Goal: Ask a question: Seek information or help from site administrators or community

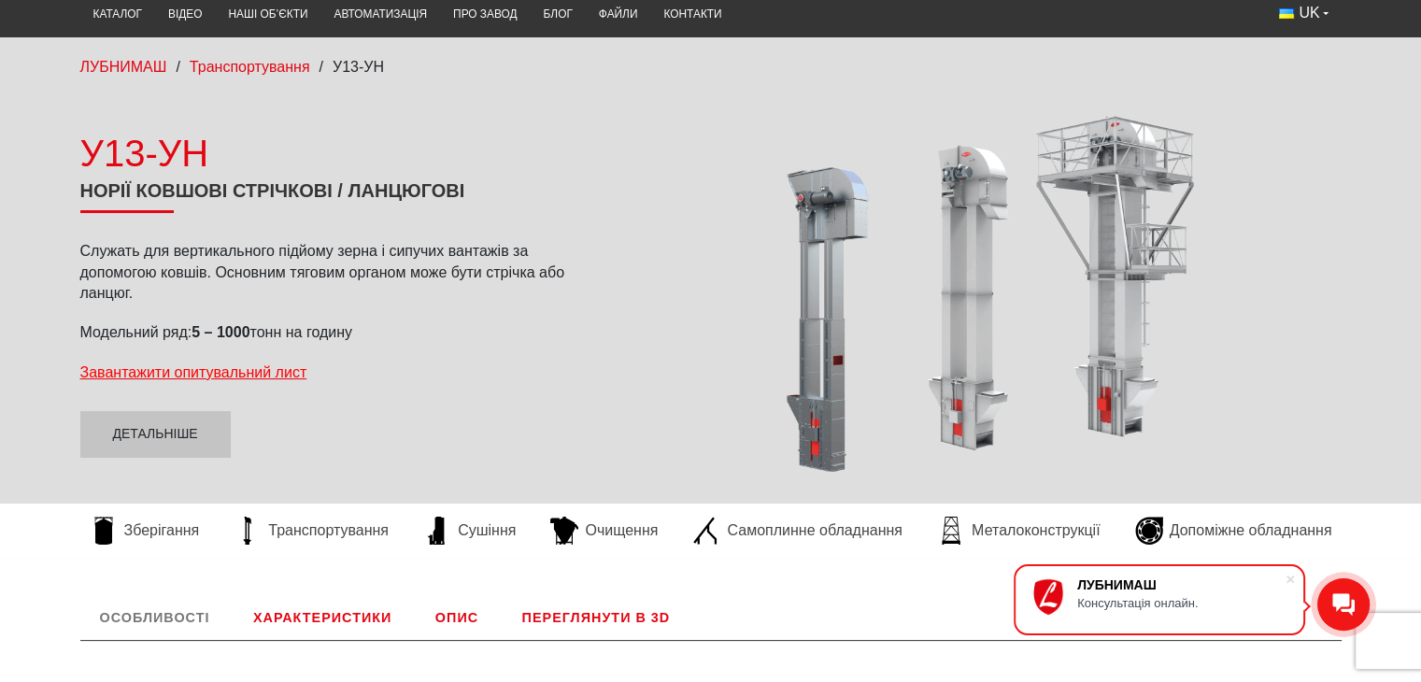
scroll to position [108, 0]
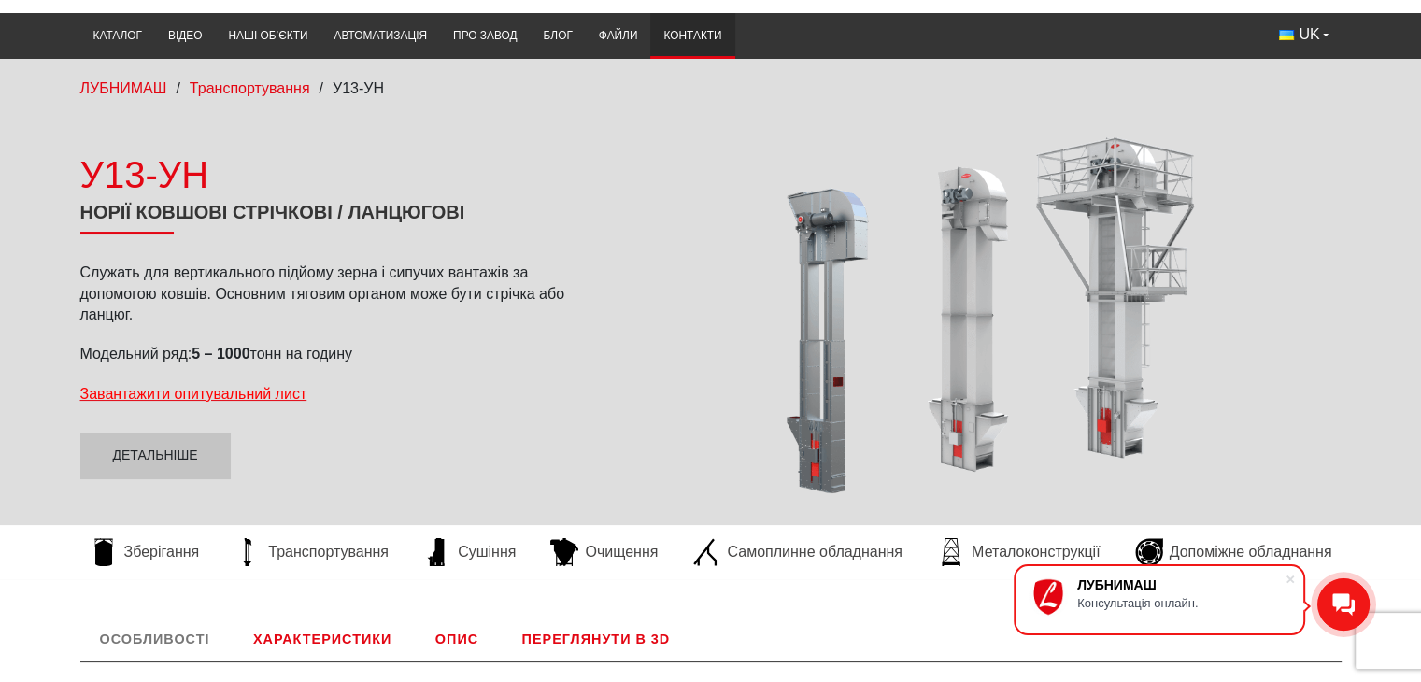
click at [706, 31] on link "Контакти" at bounding box center [692, 36] width 84 height 36
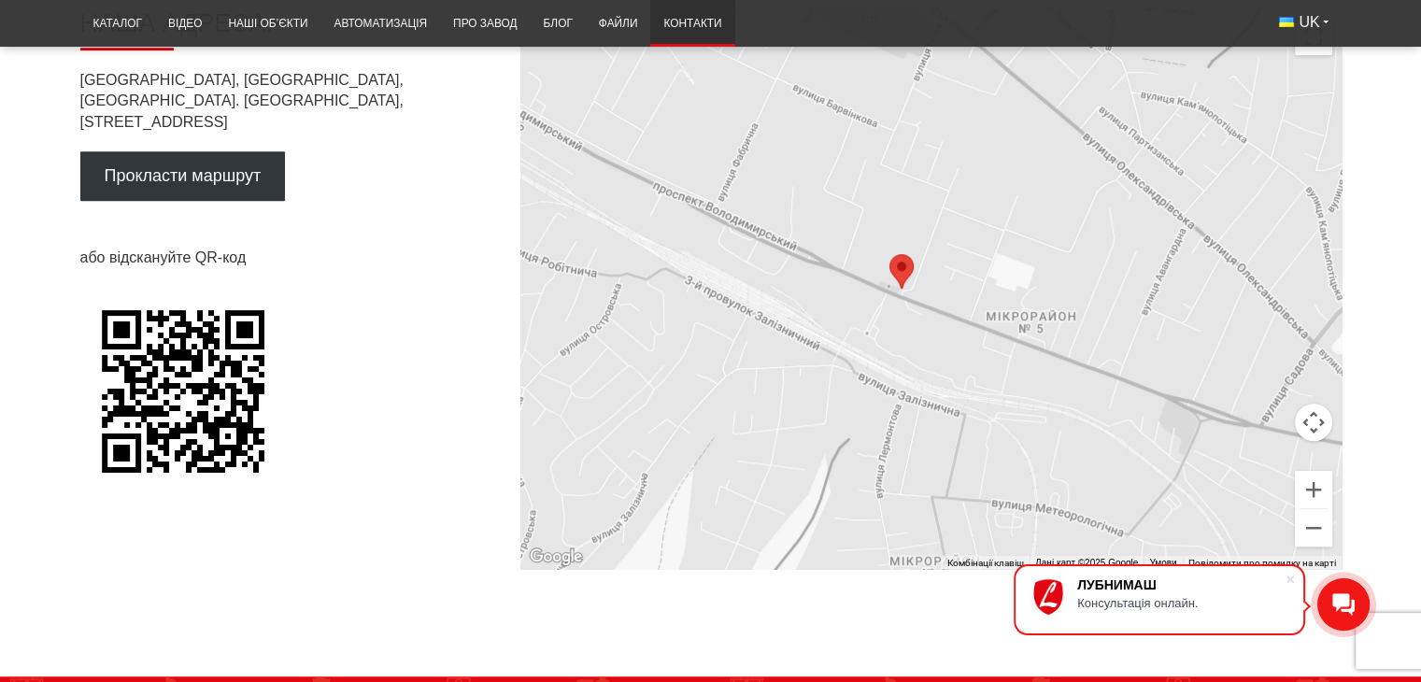
scroll to position [1214, 0]
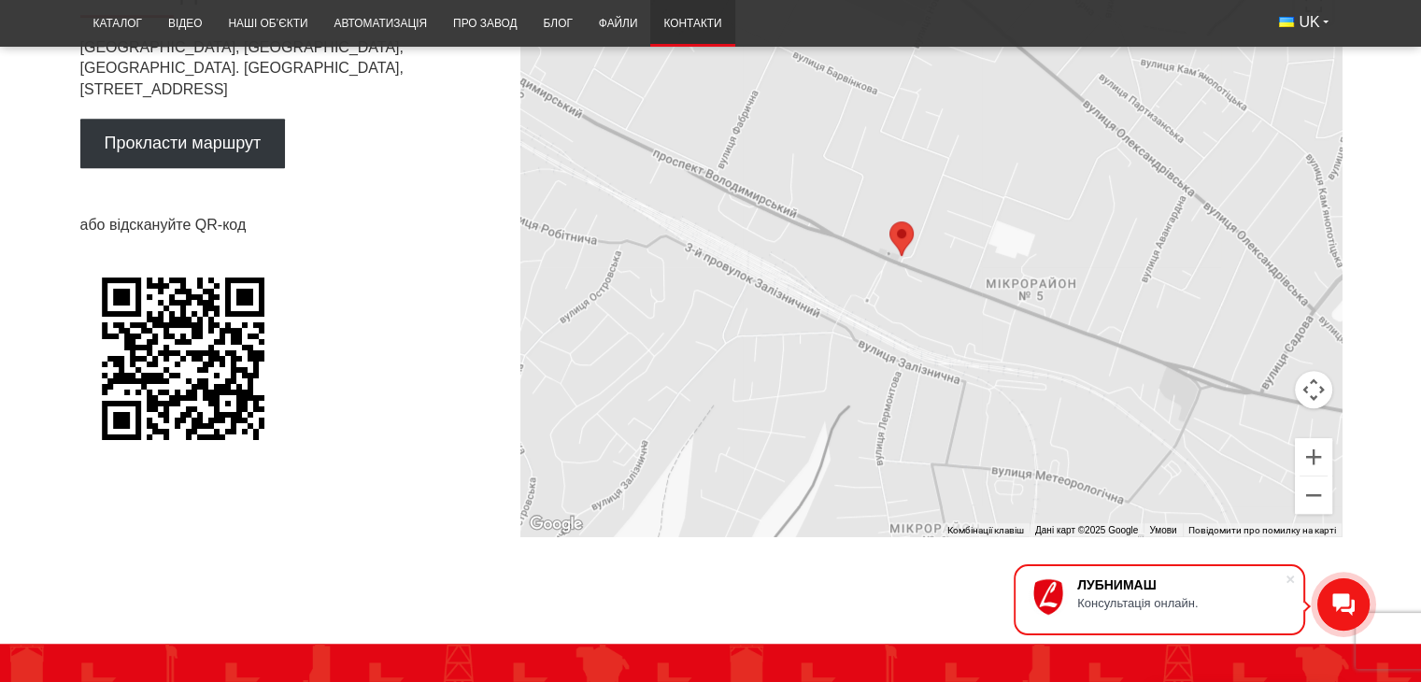
click at [1330, 594] on div at bounding box center [1343, 604] width 52 height 52
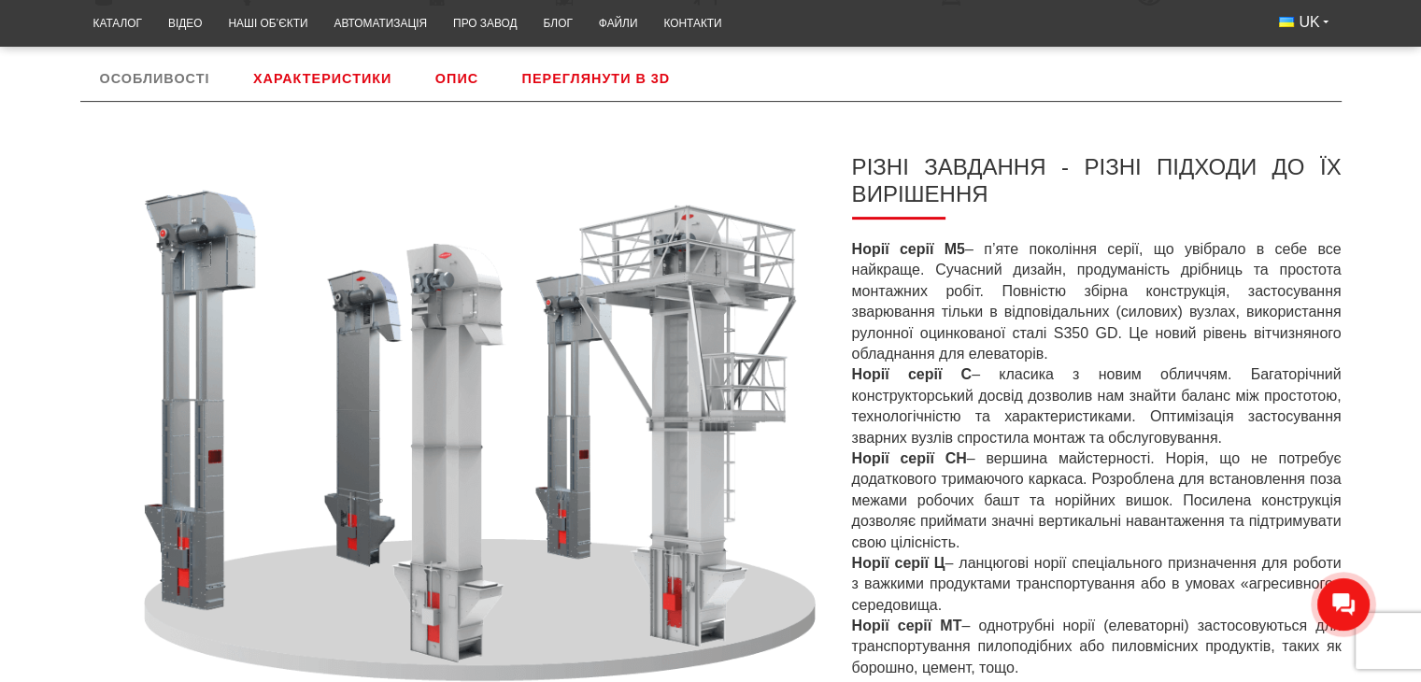
scroll to position [762, 0]
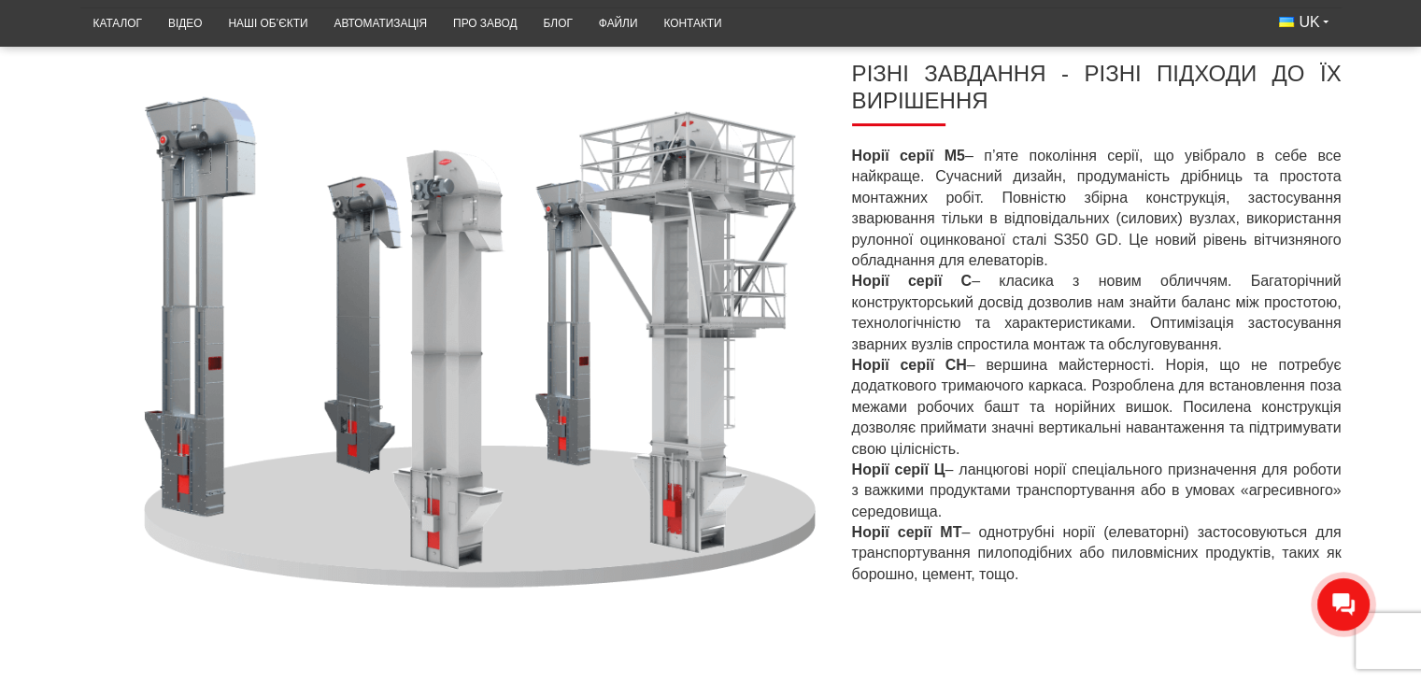
click at [1349, 593] on icon at bounding box center [1343, 604] width 22 height 23
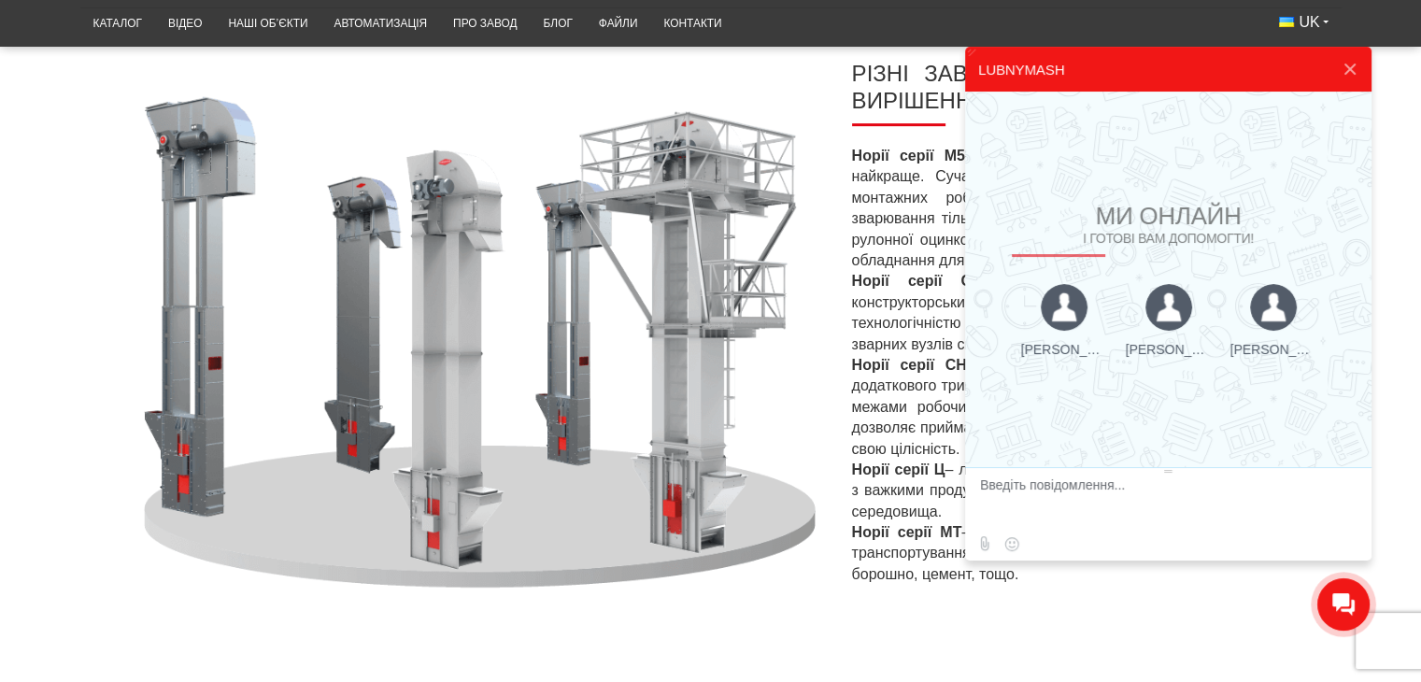
click at [997, 486] on textarea at bounding box center [1166, 502] width 372 height 50
type textarea "Доброго дня"
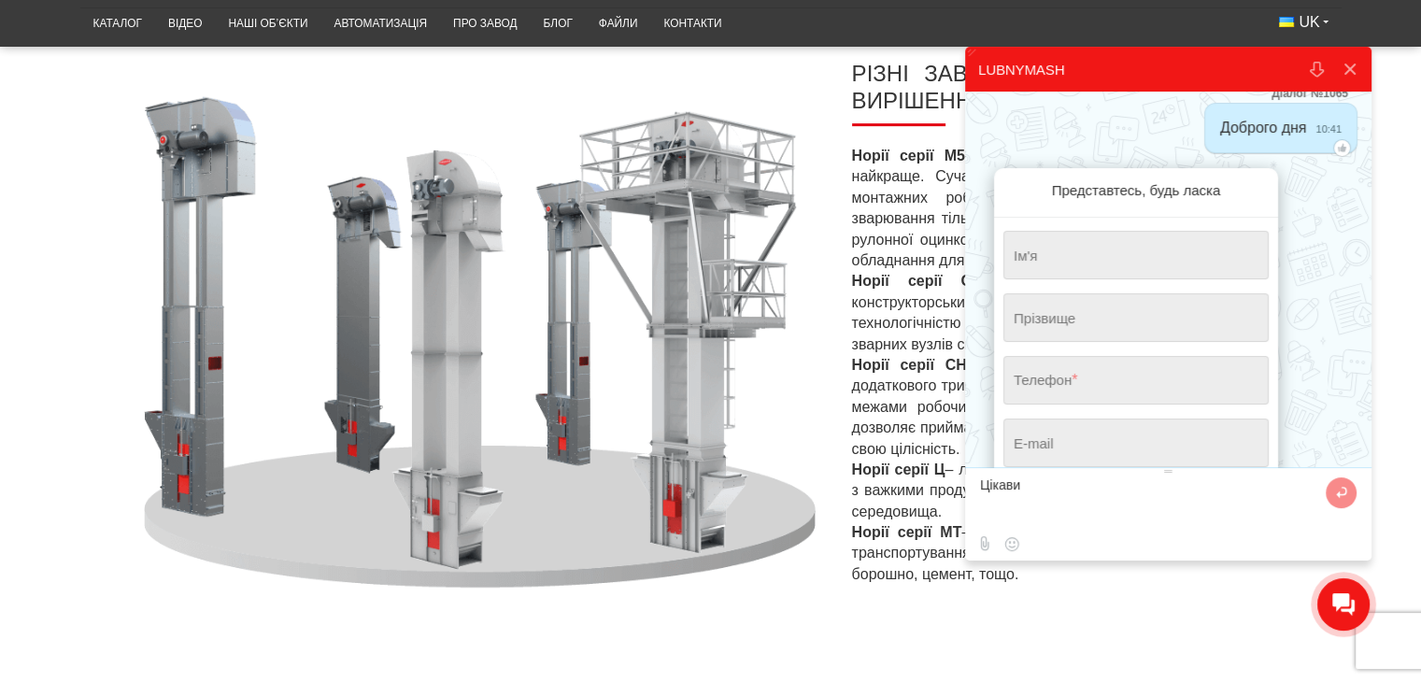
scroll to position [65, 0]
type textarea "Цікавить норія зернова тихохідна"
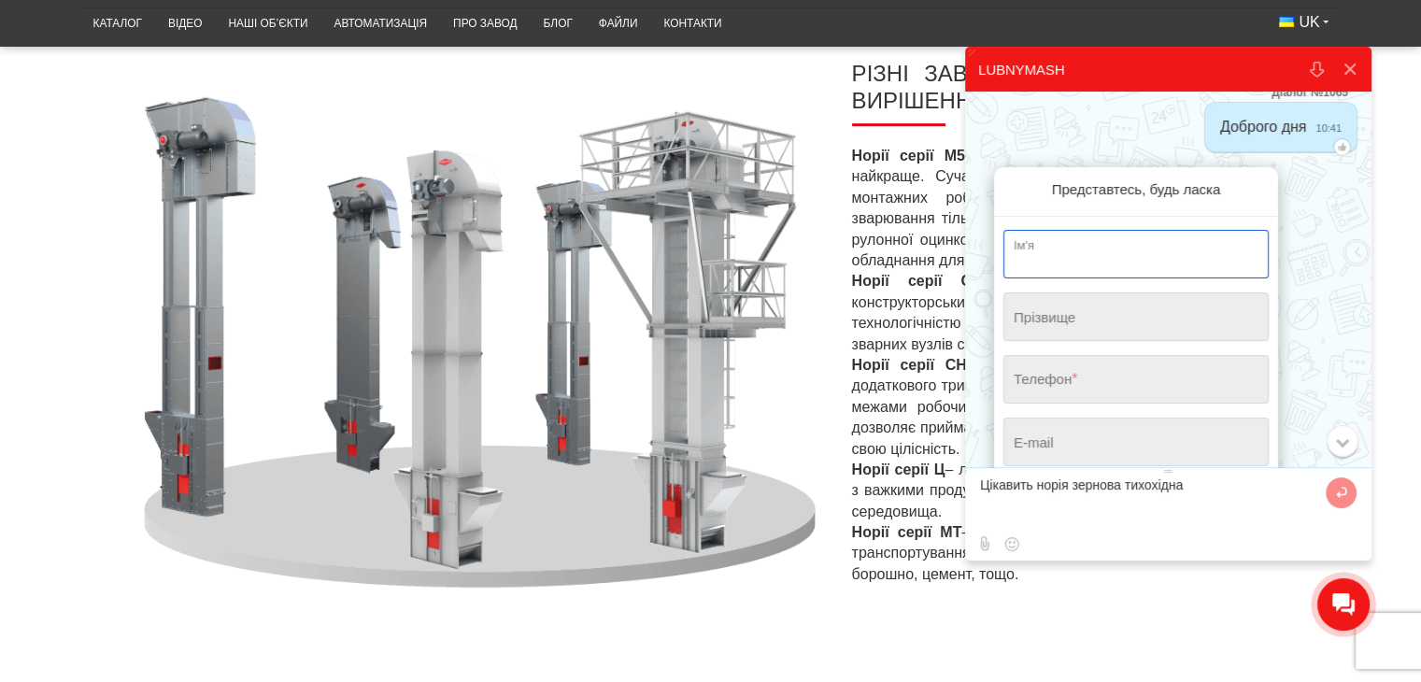
click at [1015, 258] on input "string" at bounding box center [1135, 254] width 265 height 49
drag, startPoint x: 1080, startPoint y: 262, endPoint x: 962, endPoint y: 263, distance: 117.7
click at [962, 263] on body "LUBNYMASH Представтесь, будь ласка Ім'я * Прізвище * Телефон * Поле обов'язкове…" at bounding box center [710, 649] width 1421 height 2823
type input "Вадим"
click at [999, 379] on div "Ім'я * Прізвище * Телефон * Поле обов'язкове для заповнення E-mail * Відправити…" at bounding box center [1136, 384] width 284 height 334
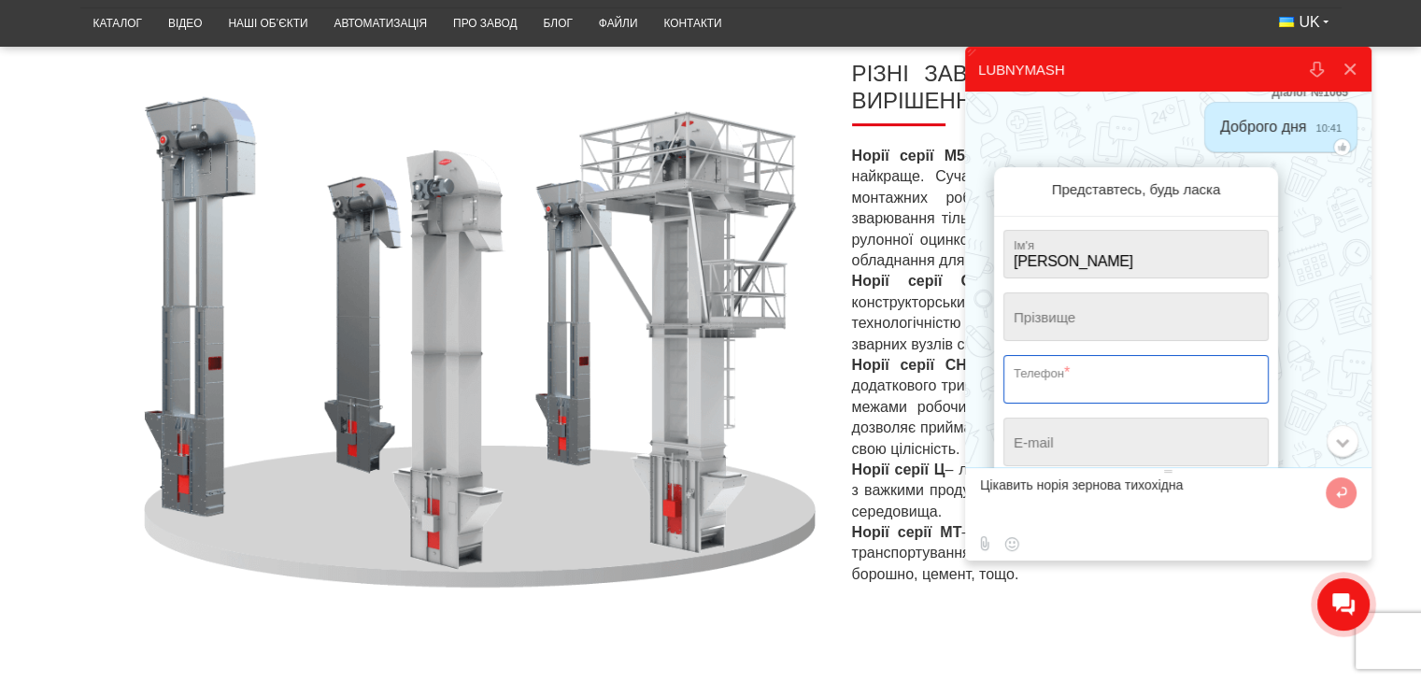
click at [1017, 386] on input "tel" at bounding box center [1135, 379] width 265 height 49
type input "+380 (96) 623-17-73"
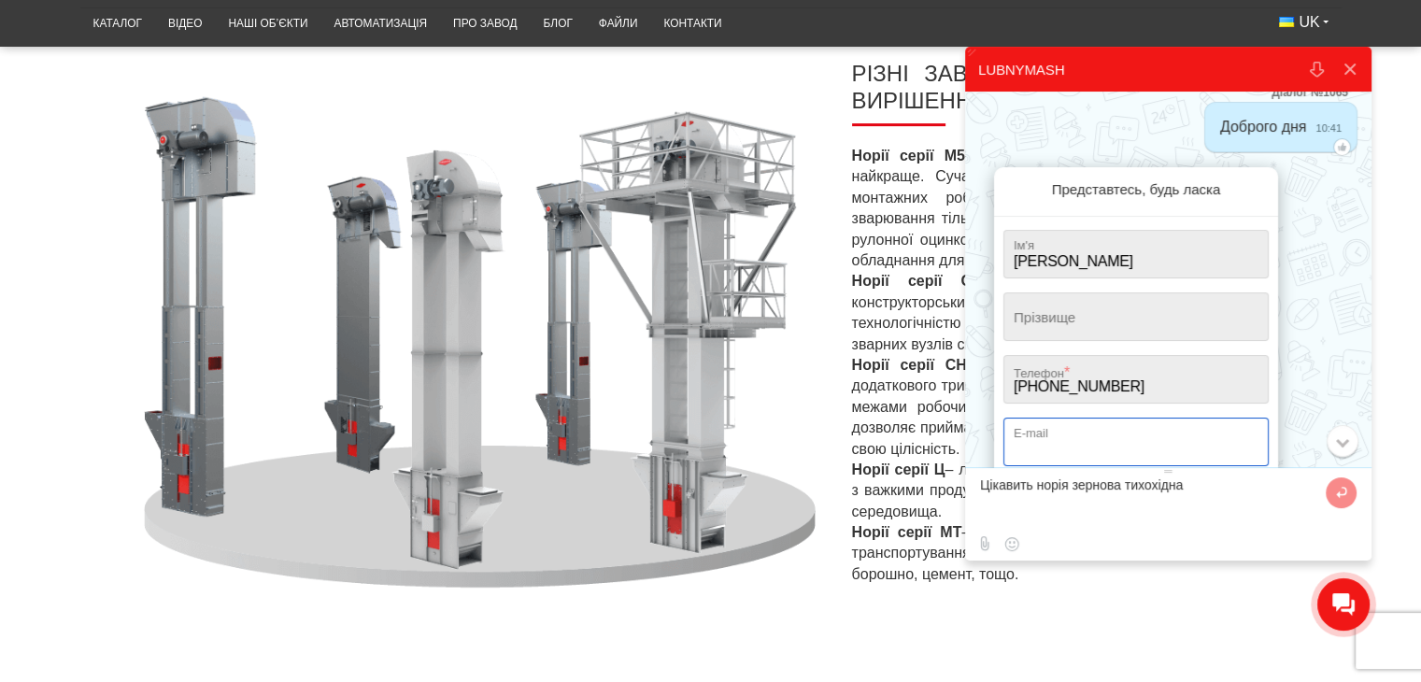
click at [1028, 446] on input "email" at bounding box center [1135, 442] width 265 height 49
type input "agro.it.complex@gmail.com"
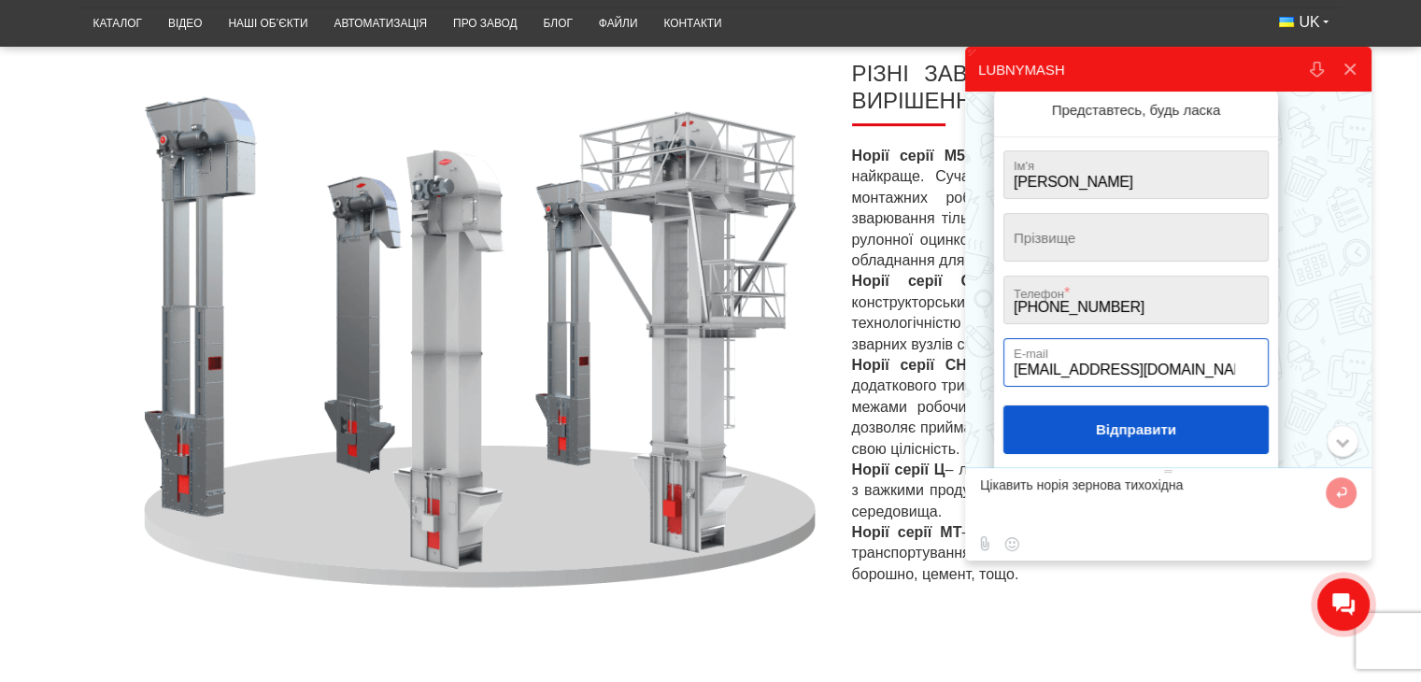
scroll to position [236, 0]
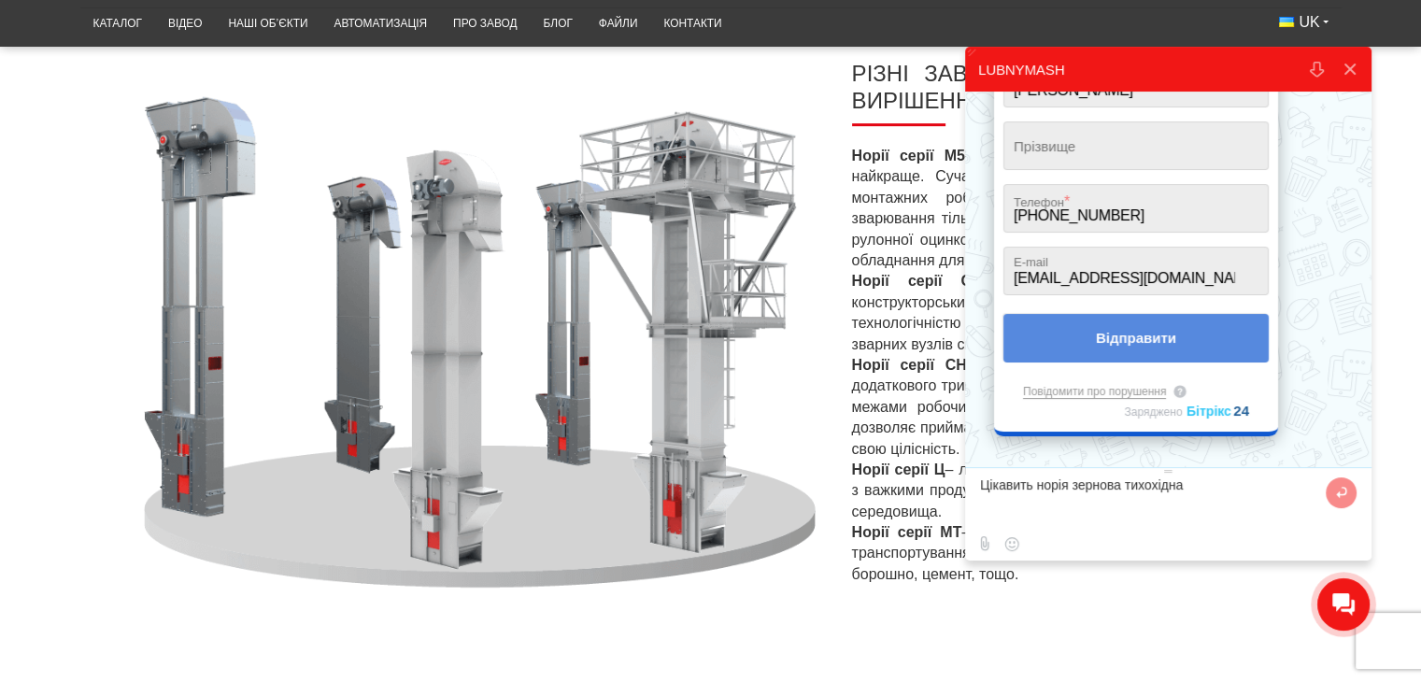
click at [1120, 339] on button "Відправити" at bounding box center [1135, 338] width 265 height 49
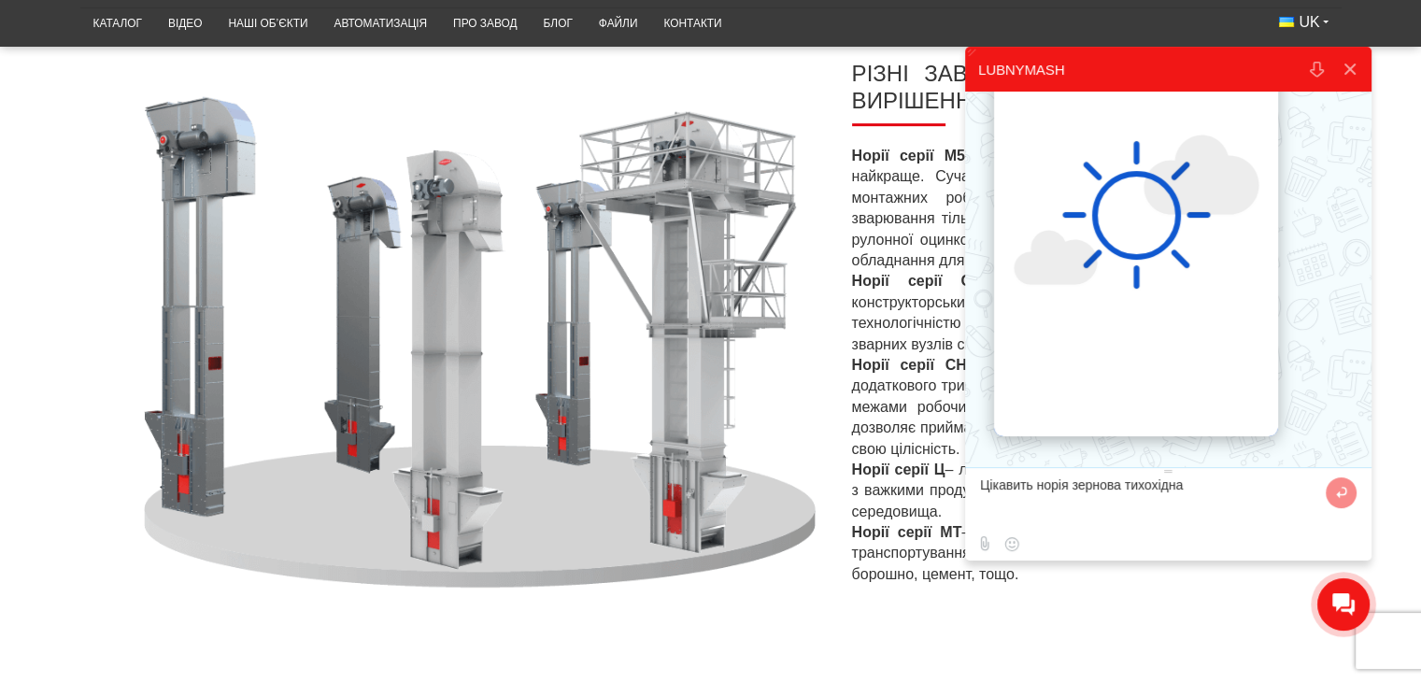
scroll to position [0, 0]
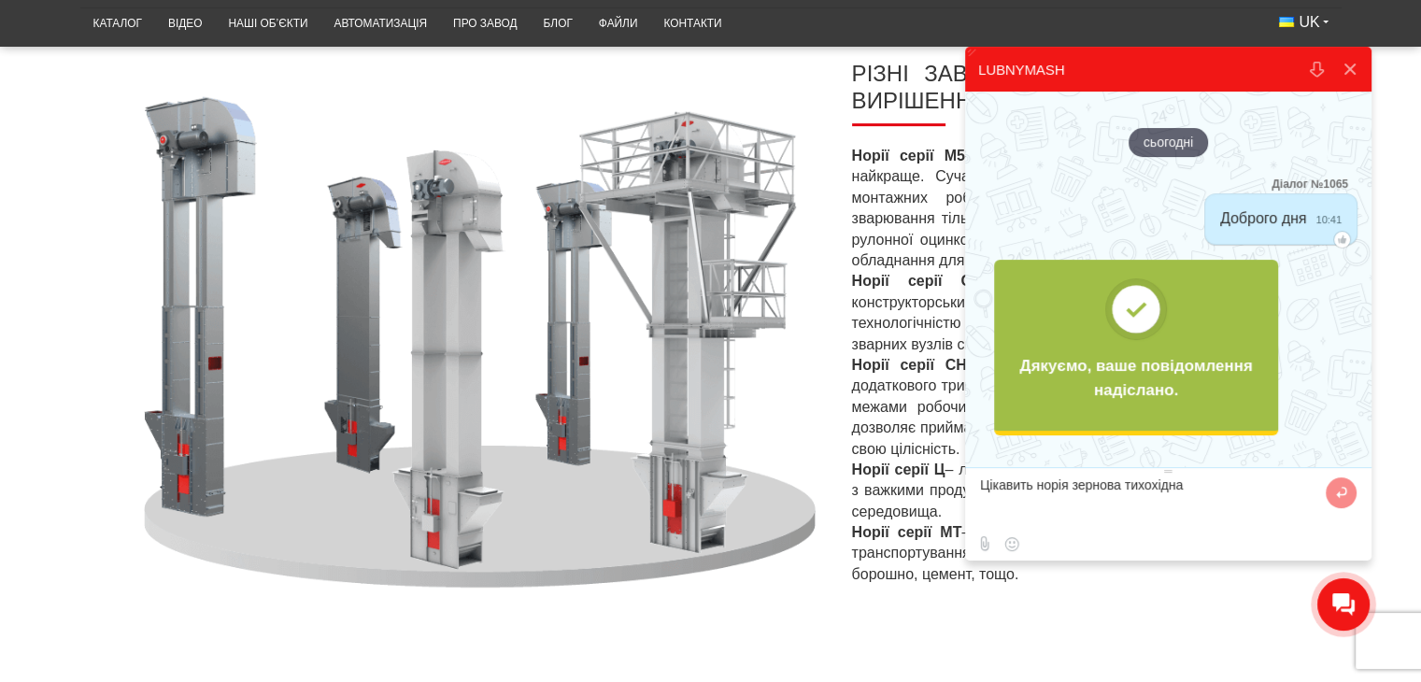
click at [1194, 485] on textarea at bounding box center [1150, 502] width 341 height 50
type textarea "Цікавить норія зернова тихохідна, для дбайливого транспортування зернових"
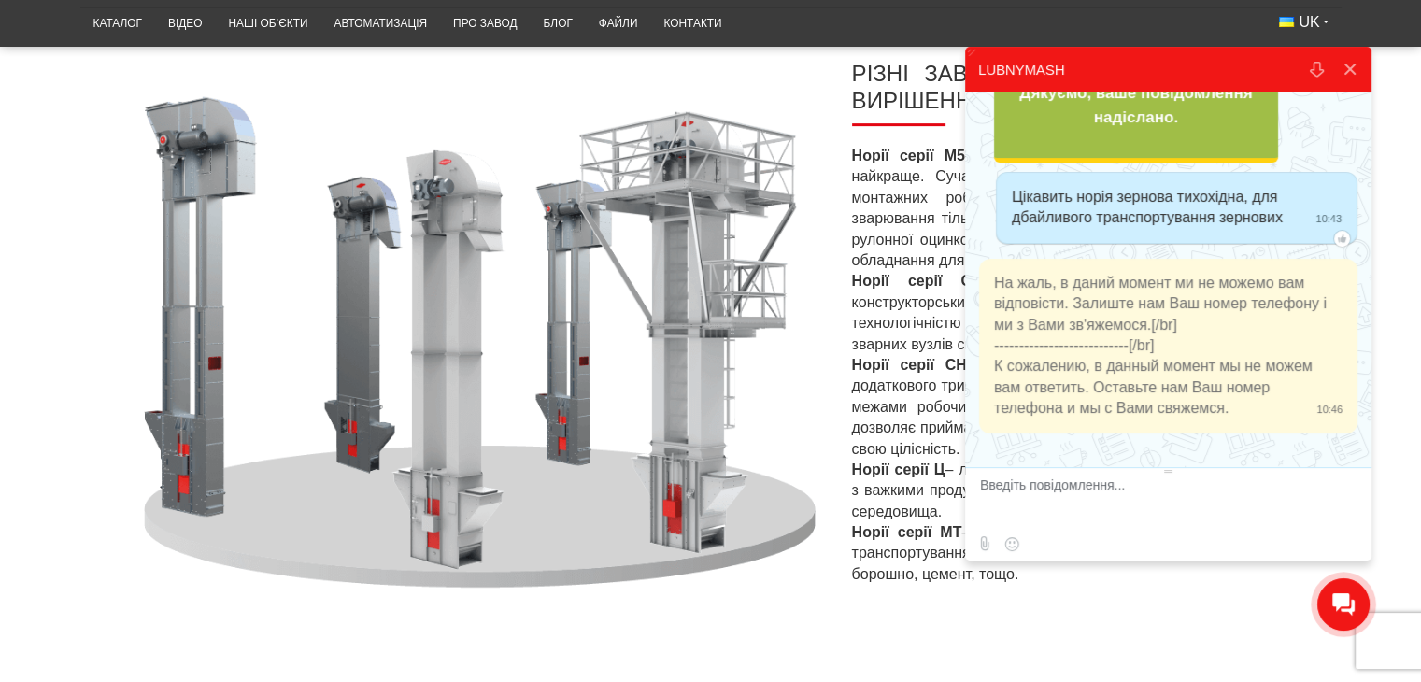
scroll to position [248, 0]
